Goal: Navigation & Orientation: Find specific page/section

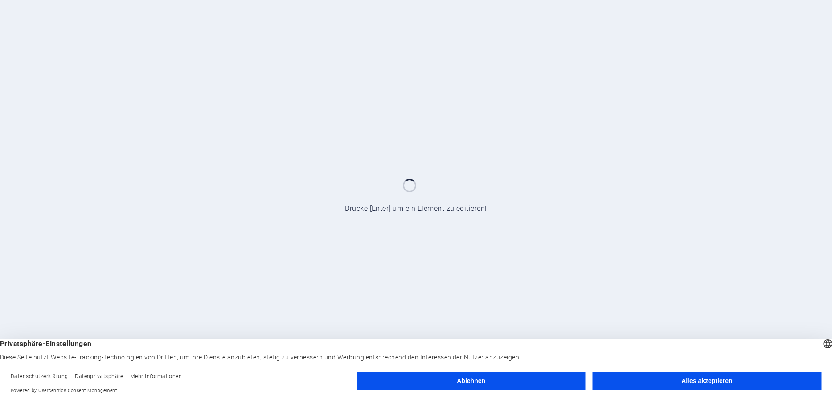
click at [660, 377] on button "Alles akzeptieren" at bounding box center [707, 381] width 229 height 18
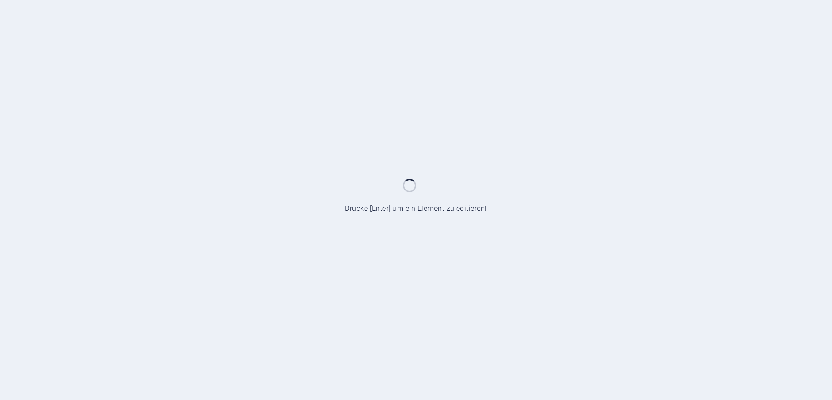
click at [418, 206] on div at bounding box center [416, 200] width 832 height 400
click at [440, 208] on div at bounding box center [416, 200] width 832 height 400
